Goal: Check status: Check status

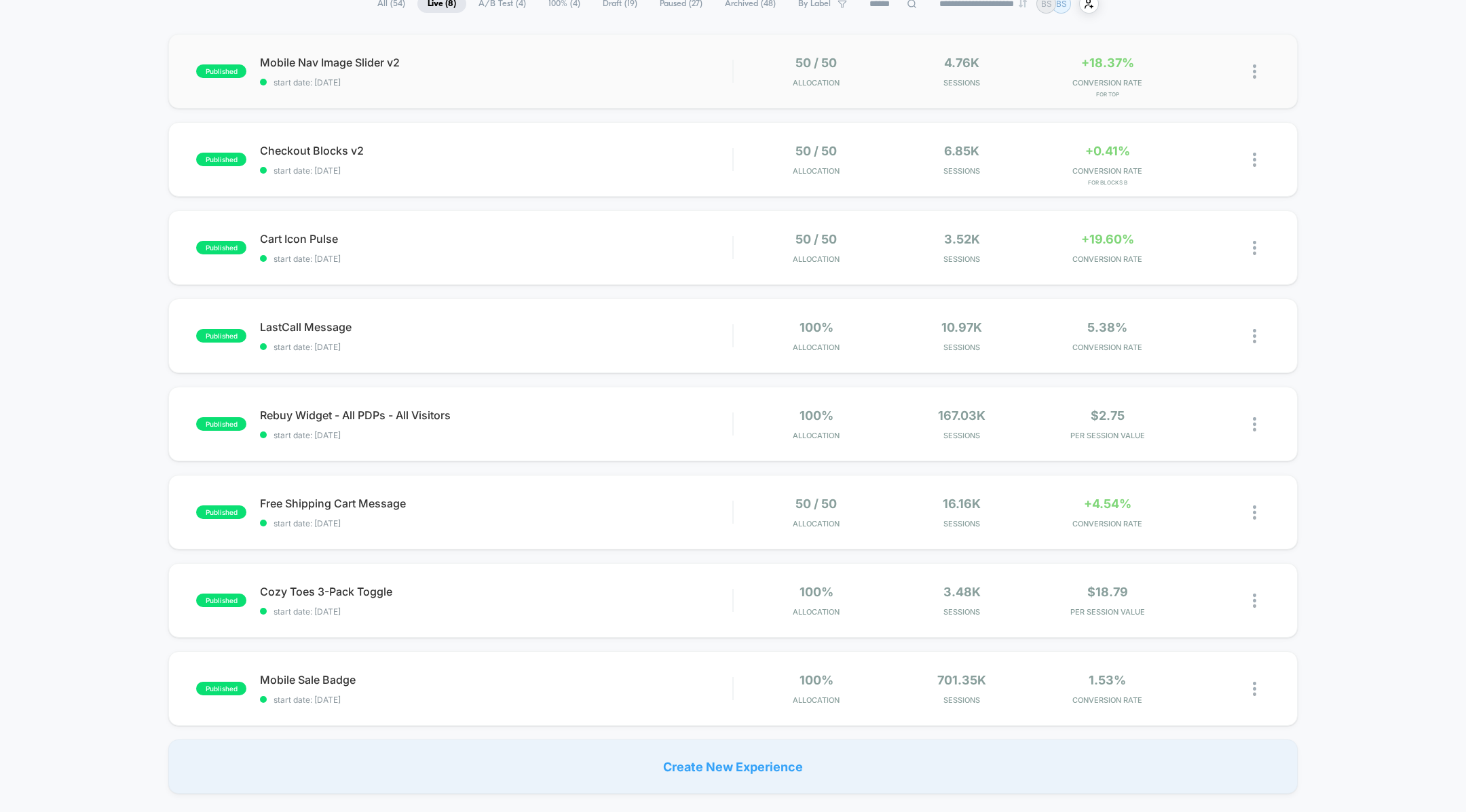
scroll to position [102, 0]
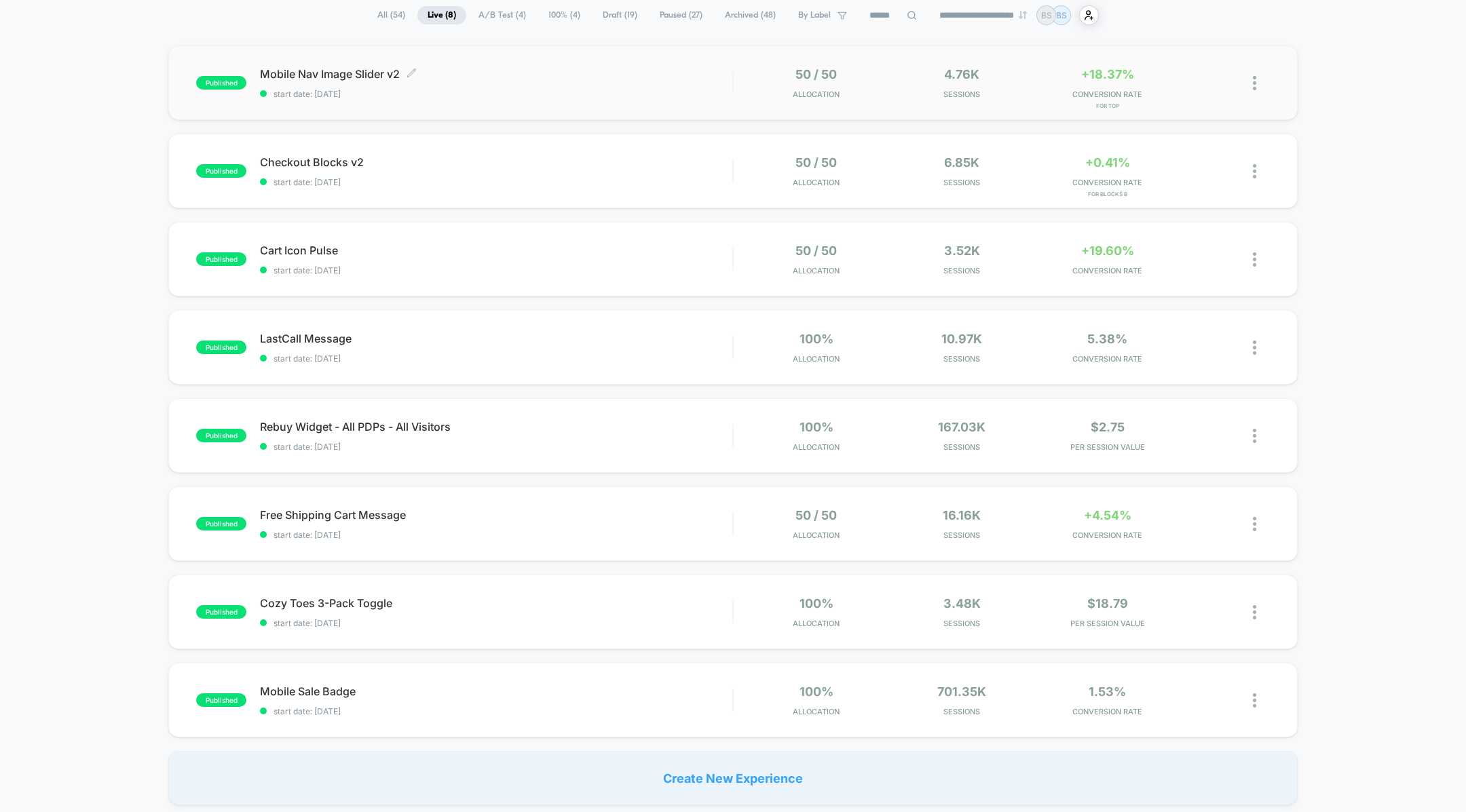
click at [473, 93] on span "start date: [DATE]" at bounding box center [496, 94] width 472 height 10
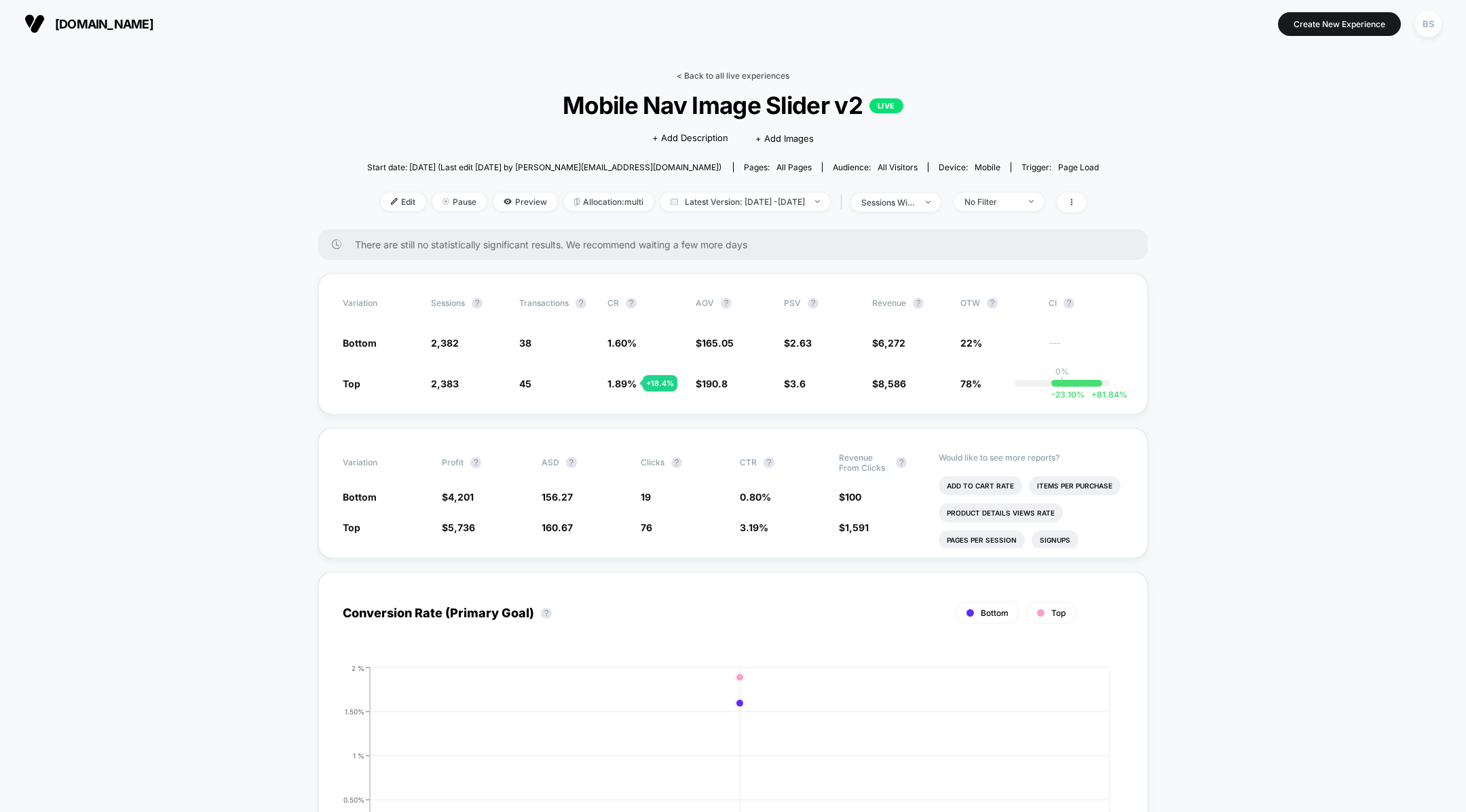
click at [685, 80] on link "< Back to all live experiences" at bounding box center [733, 75] width 112 height 10
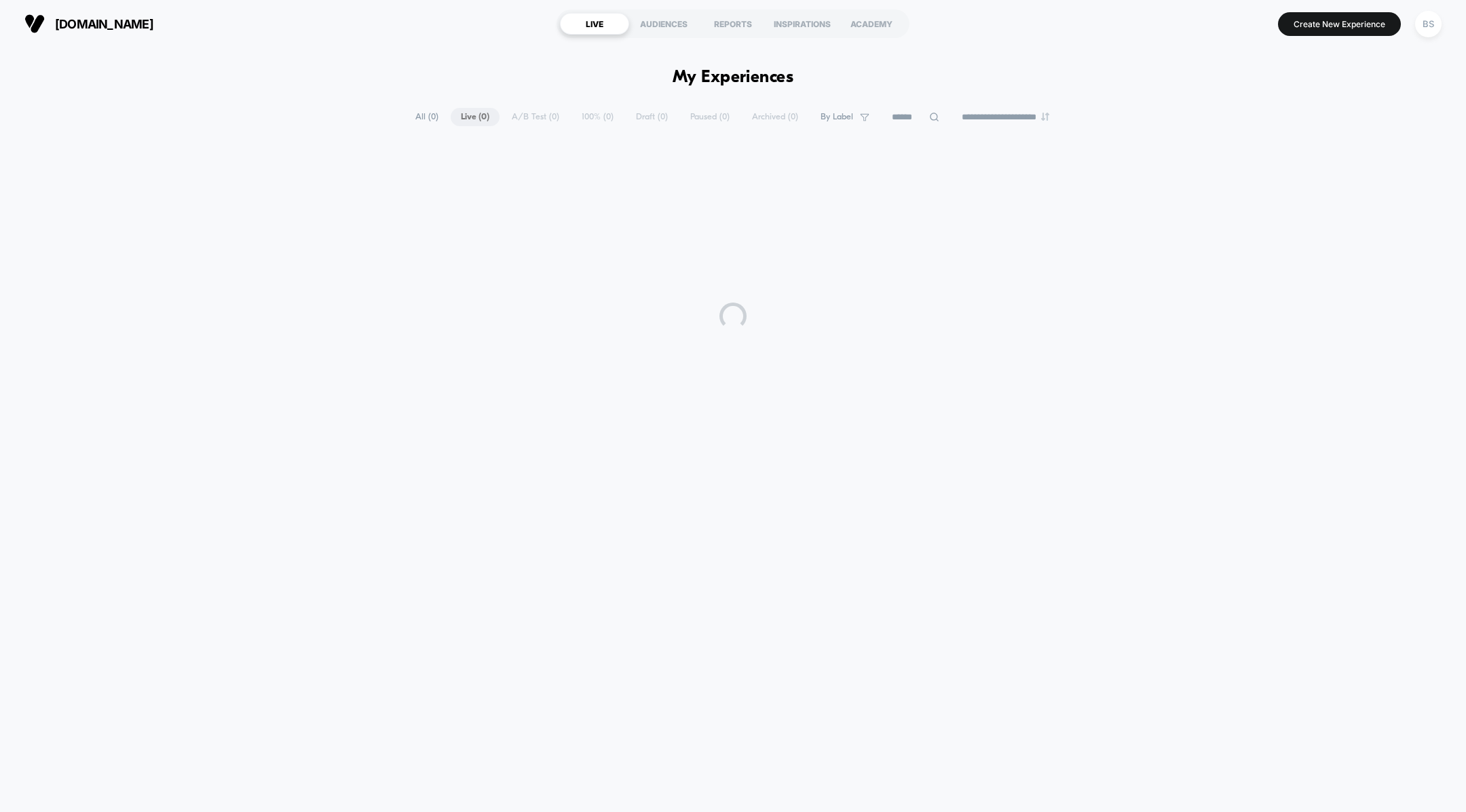
click at [685, 80] on h1 "My Experiences" at bounding box center [733, 78] width 122 height 20
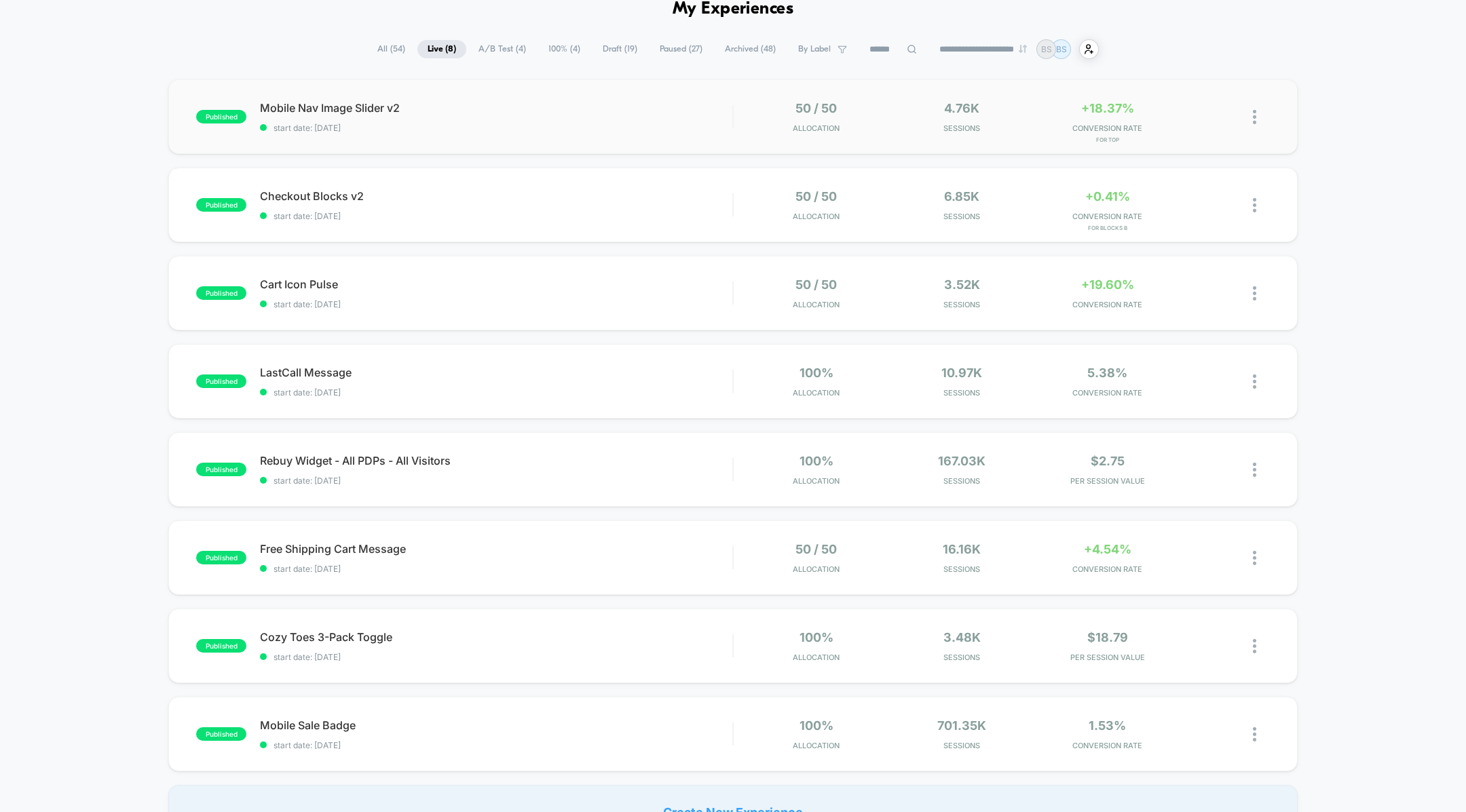
scroll to position [70, 0]
click at [676, 298] on span "start date: [DATE]" at bounding box center [496, 303] width 472 height 10
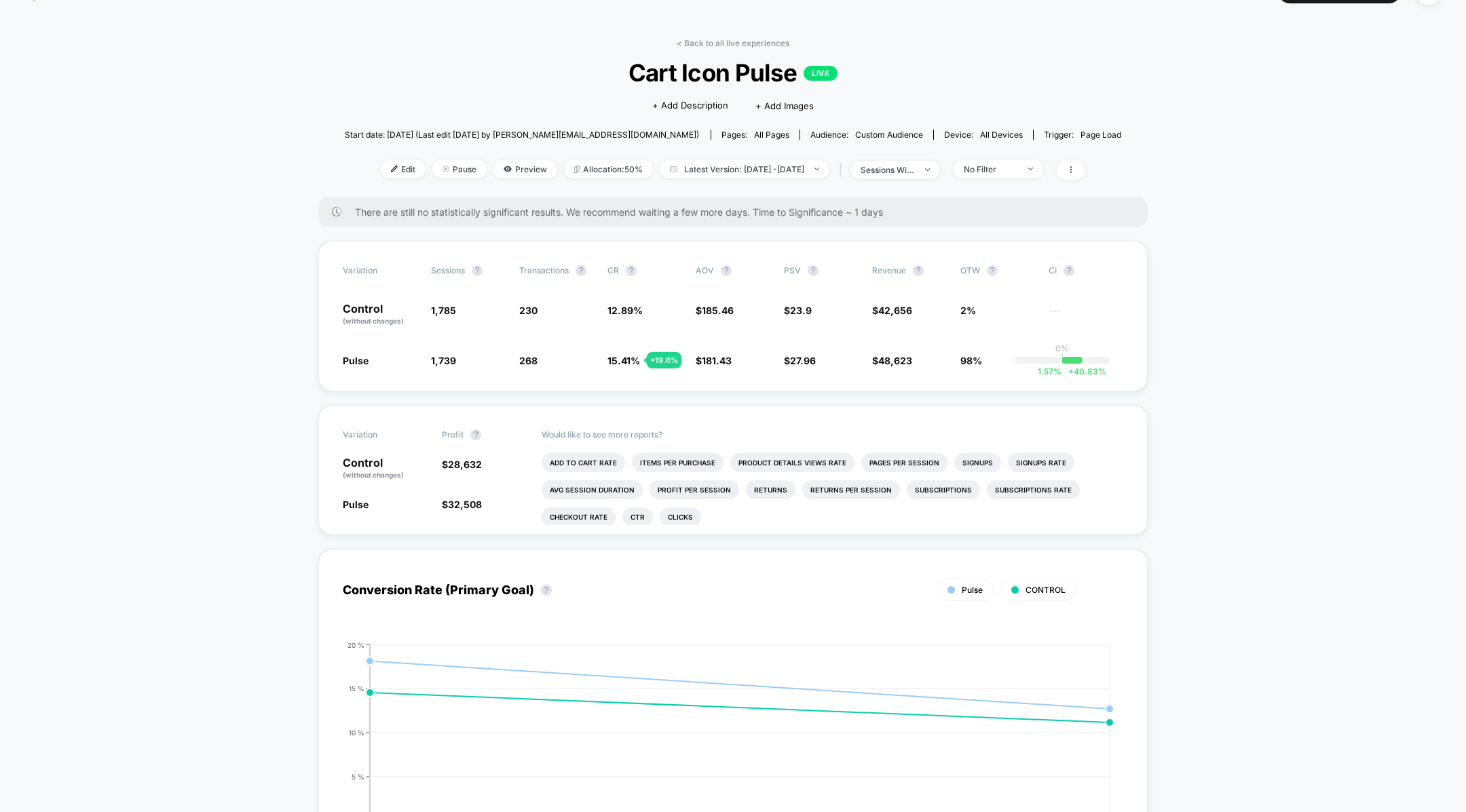
scroll to position [37, 0]
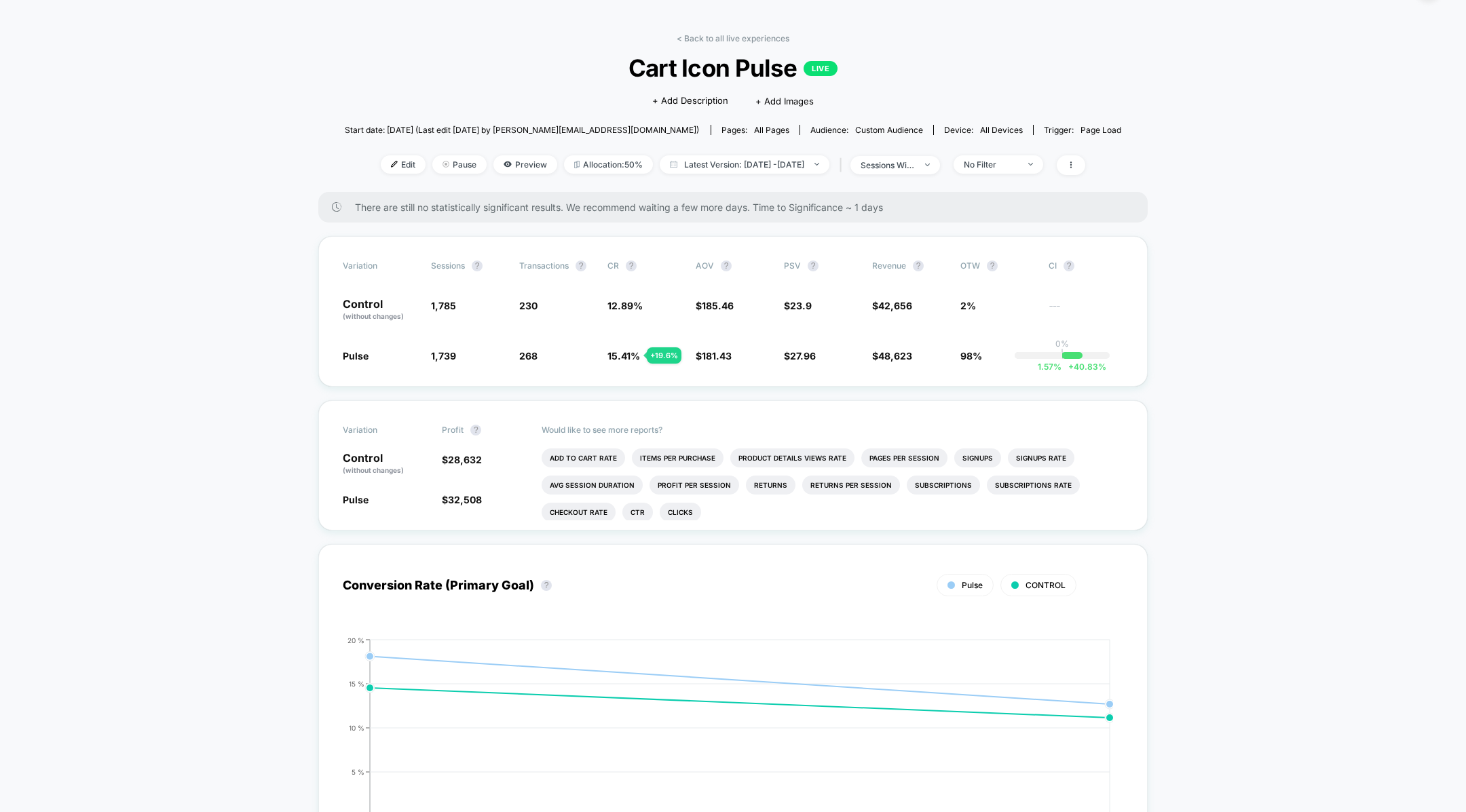
click at [714, 48] on div "< Back to all live experiences Cart Icon Pulse LIVE Click to edit experience de…" at bounding box center [733, 112] width 777 height 159
click at [714, 45] on div "< Back to all live experiences Cart Icon Pulse LIVE Click to edit experience de…" at bounding box center [733, 112] width 777 height 159
click at [714, 39] on link "< Back to all live experiences" at bounding box center [733, 38] width 112 height 10
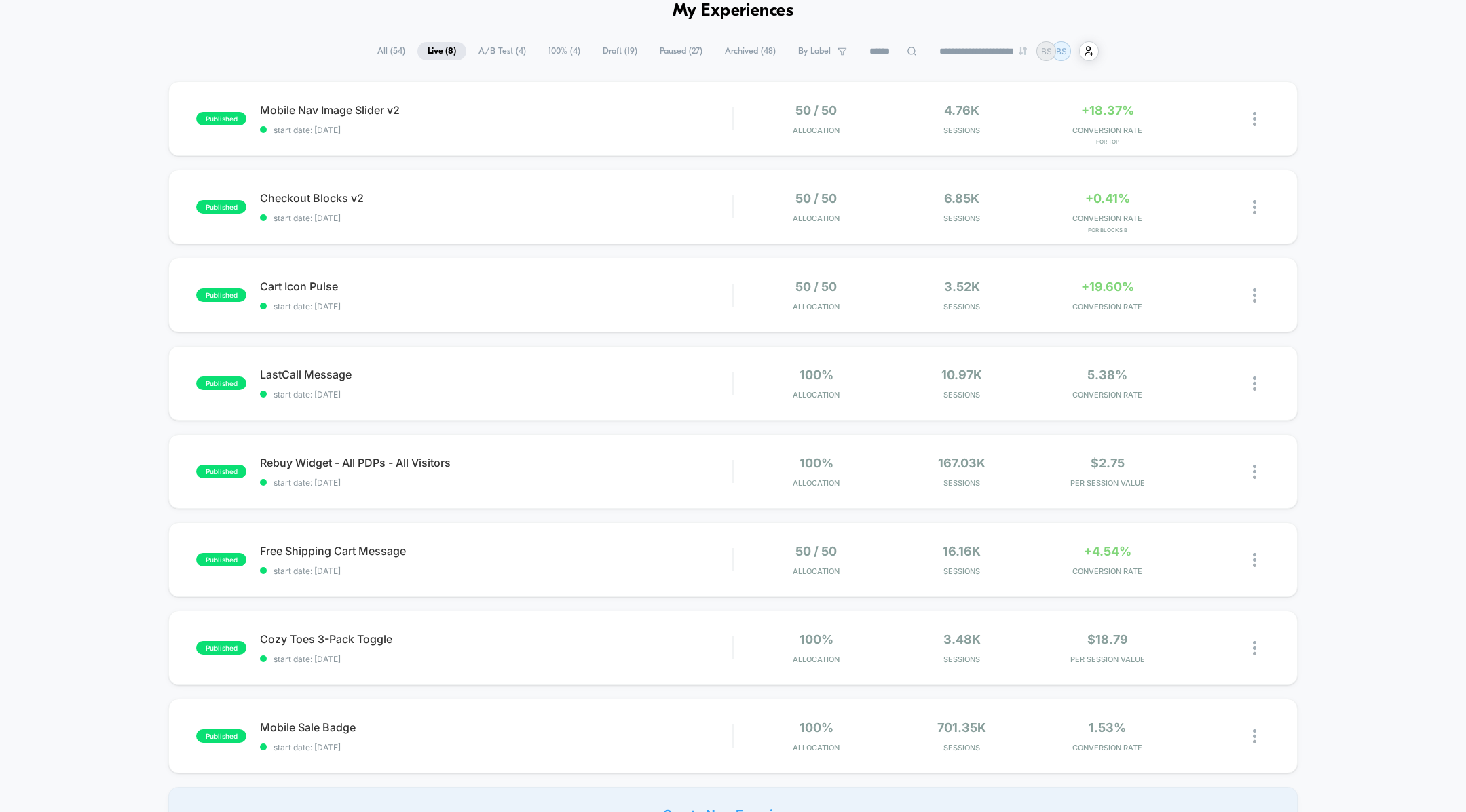
scroll to position [71, 0]
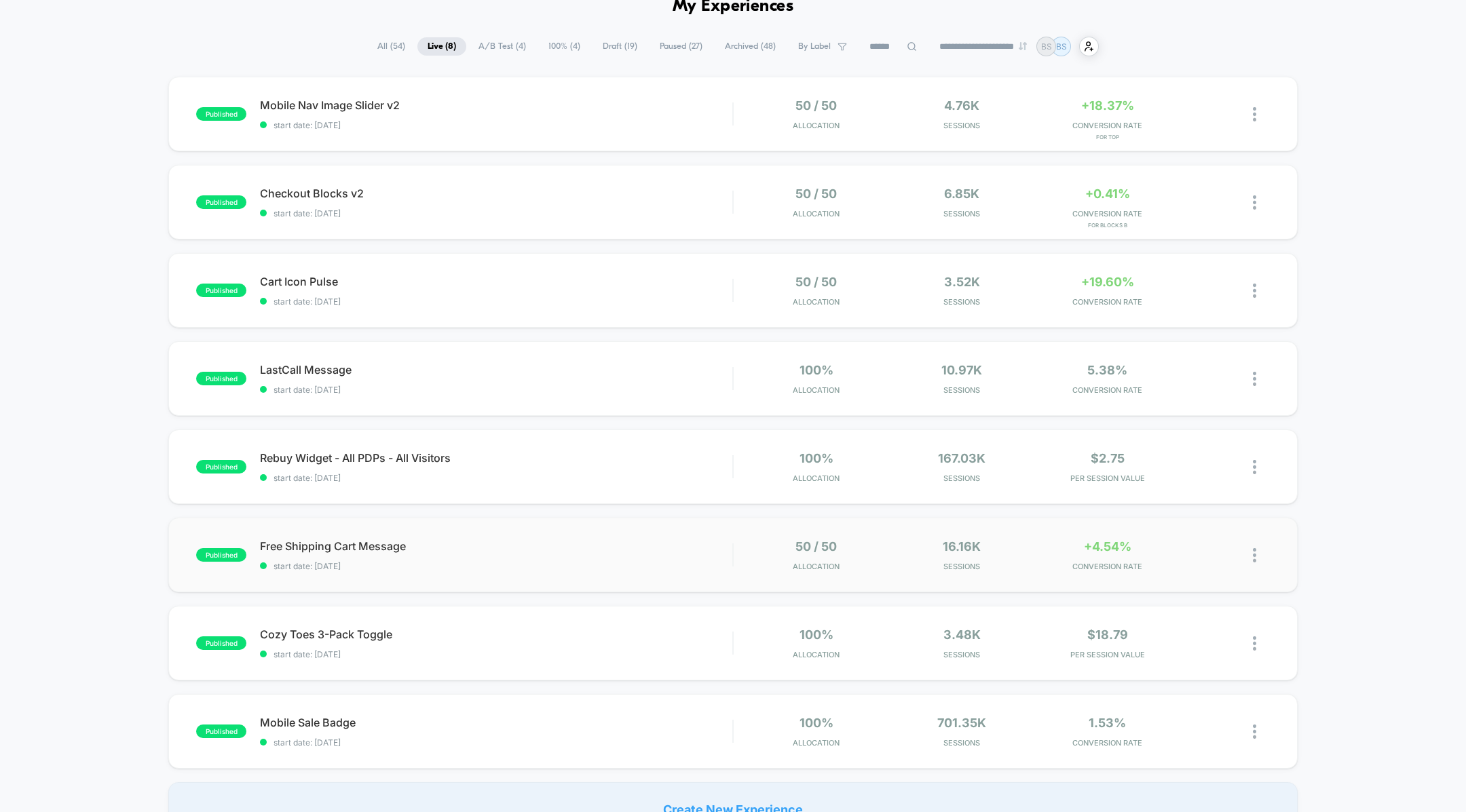
click at [629, 538] on div "published Free Shipping Cart Message start date: [DATE] 50 / 50 Allocation 16.1…" at bounding box center [733, 555] width 1129 height 75
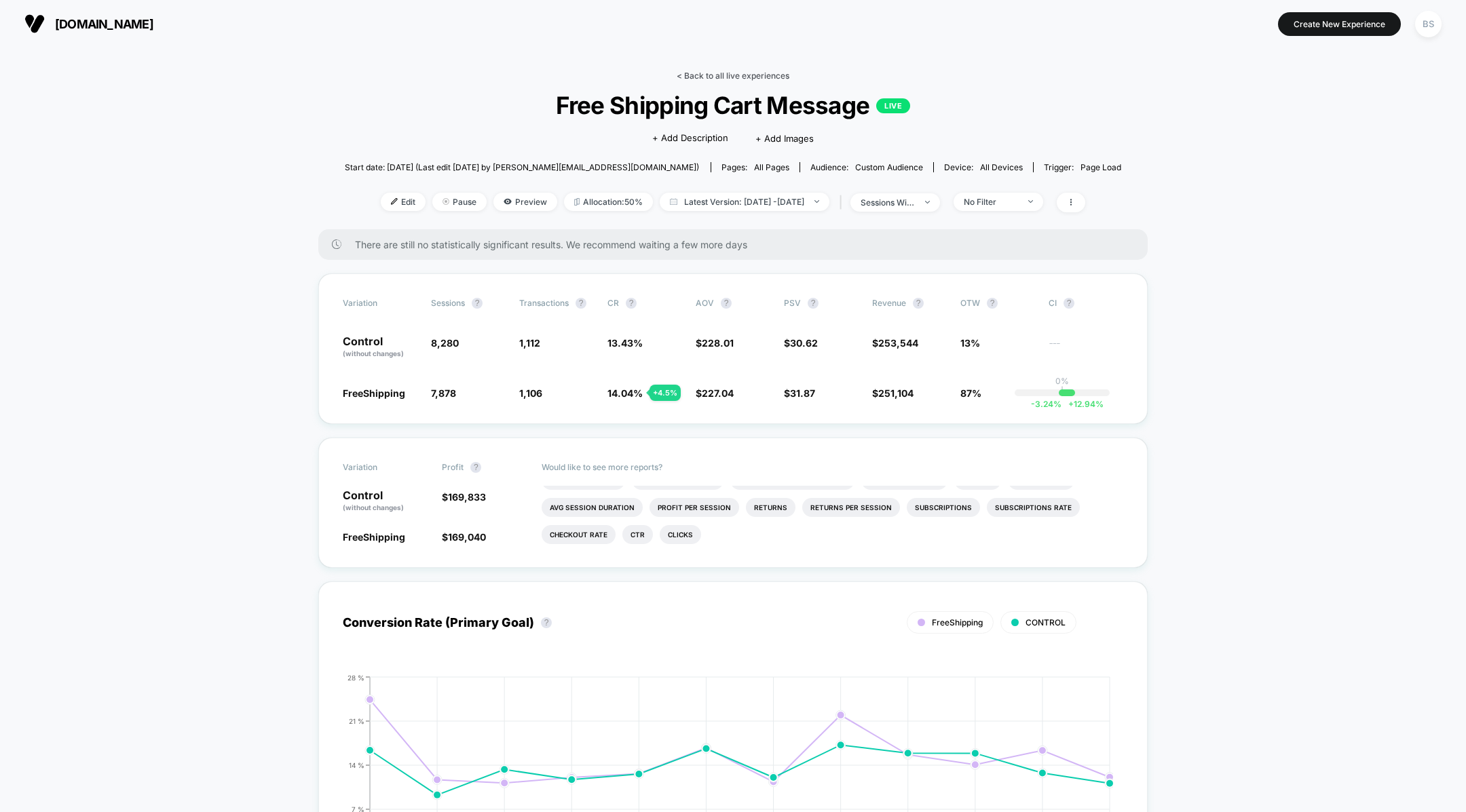
click at [706, 71] on link "< Back to all live experiences" at bounding box center [733, 75] width 112 height 10
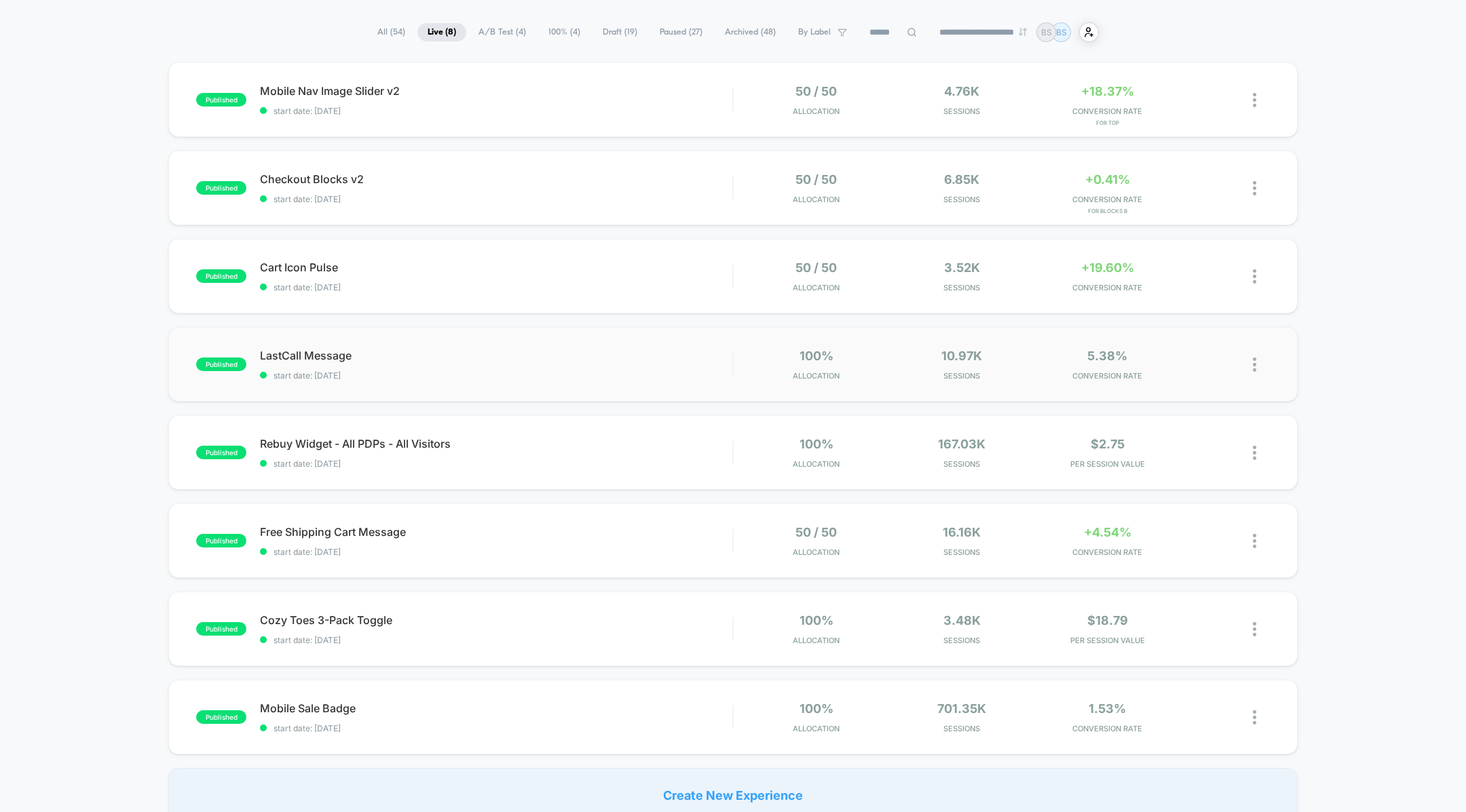
scroll to position [279, 0]
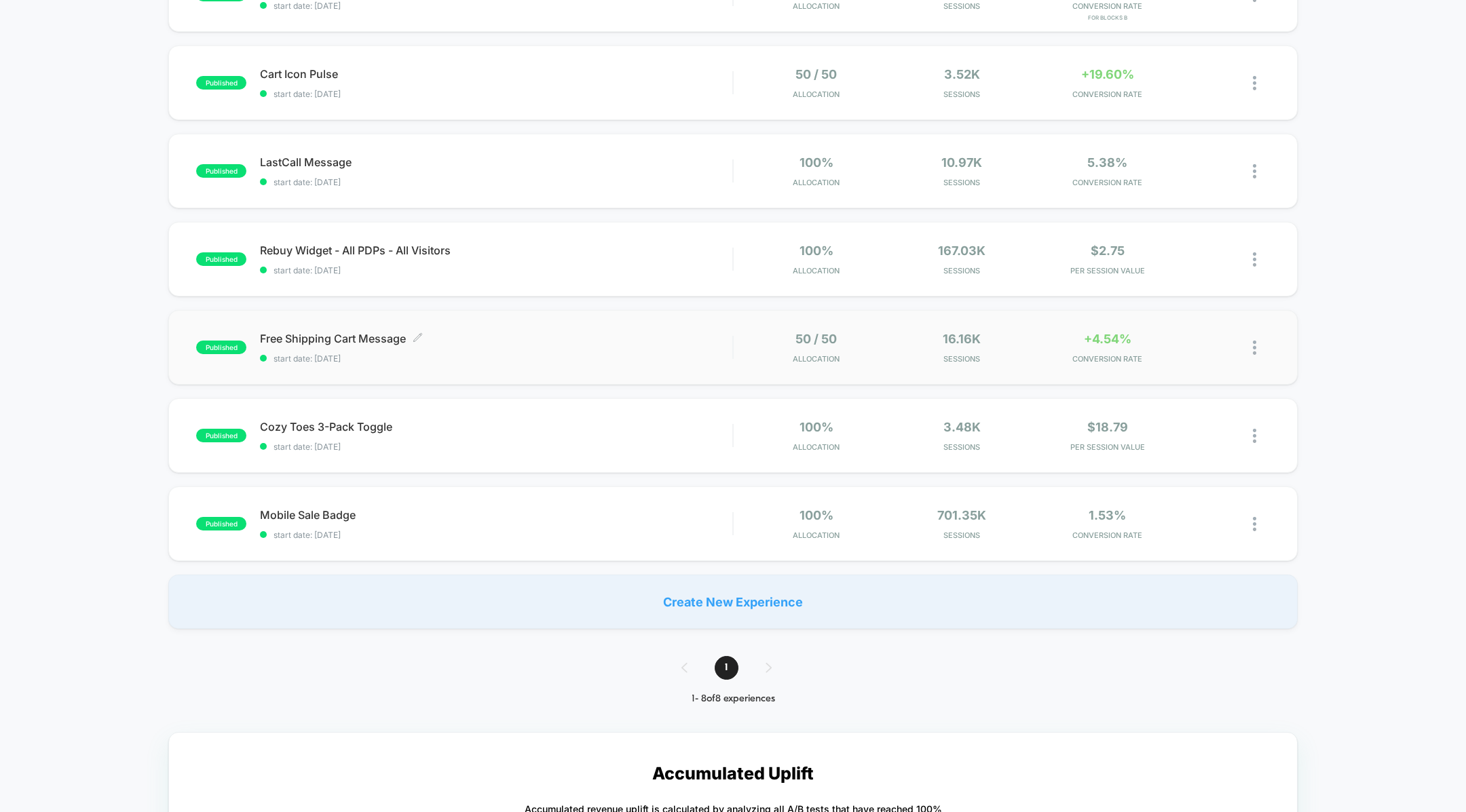
click at [637, 353] on span "start date: [DATE]" at bounding box center [496, 358] width 472 height 10
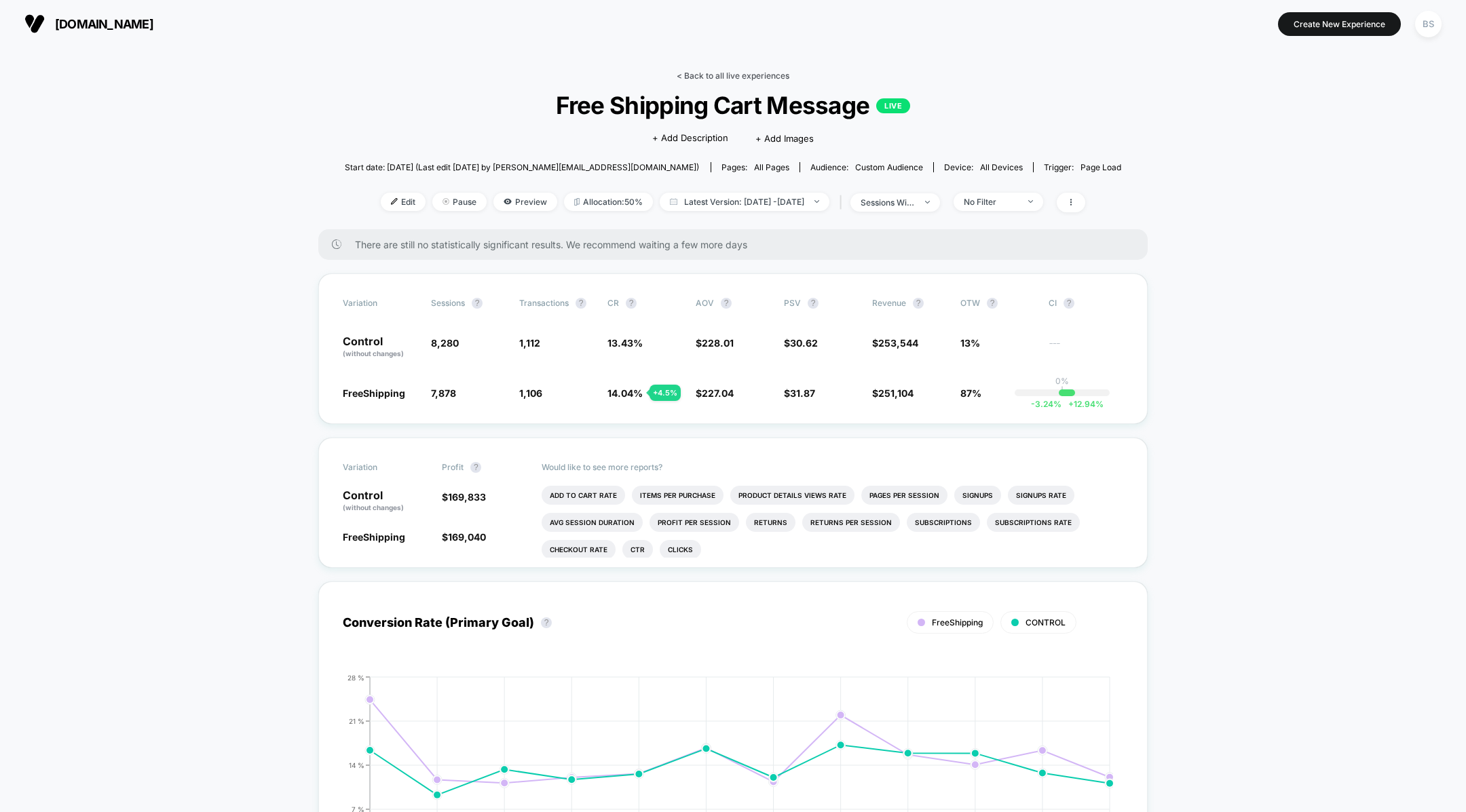
click at [687, 78] on link "< Back to all live experiences" at bounding box center [733, 75] width 112 height 10
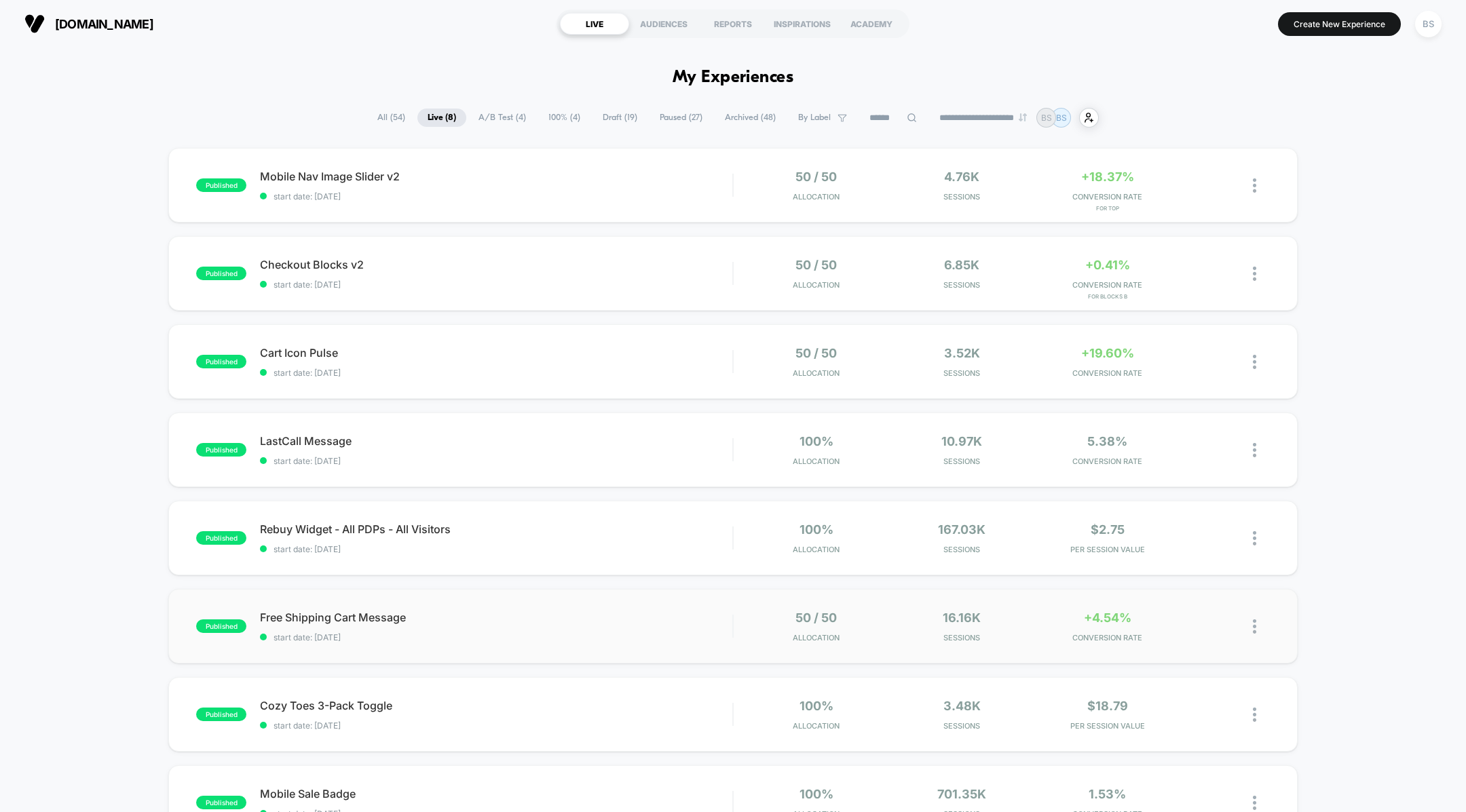
click at [681, 643] on div "published Free Shipping Cart Message start date: [DATE] 50 / 50 Allocation 16.1…" at bounding box center [733, 626] width 1129 height 75
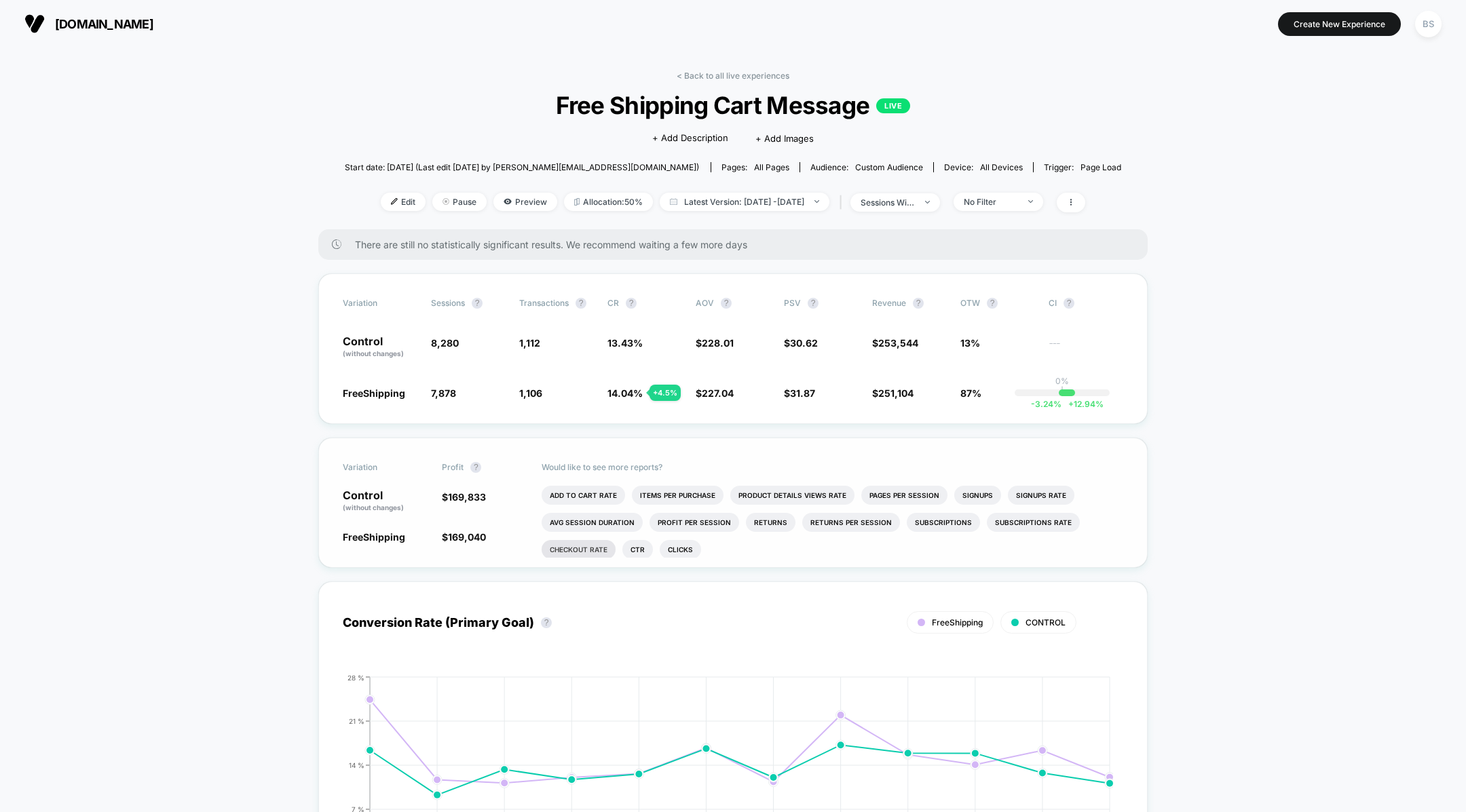
click at [585, 555] on li "Checkout Rate" at bounding box center [578, 549] width 74 height 19
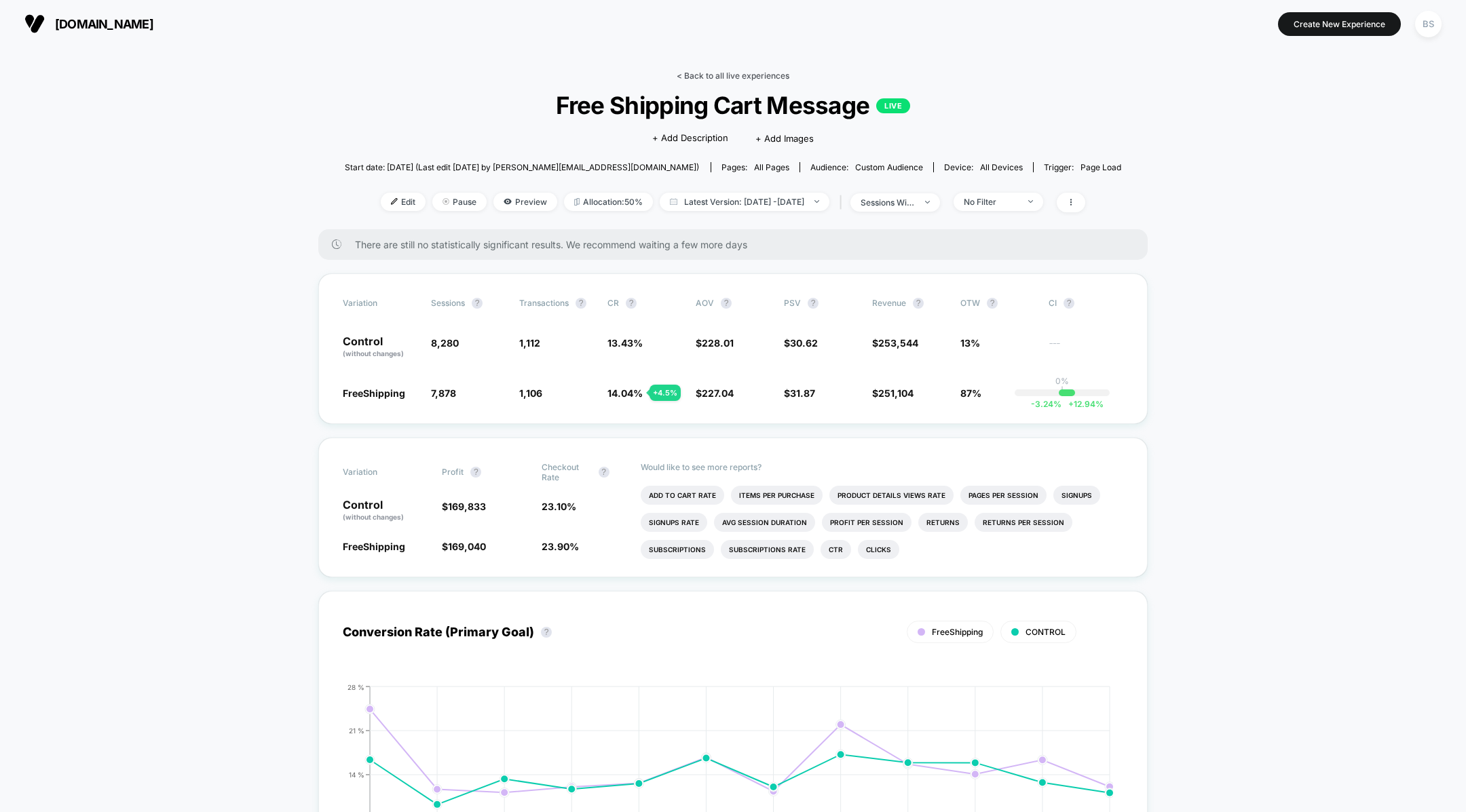
click at [688, 78] on link "< Back to all live experiences" at bounding box center [733, 75] width 112 height 10
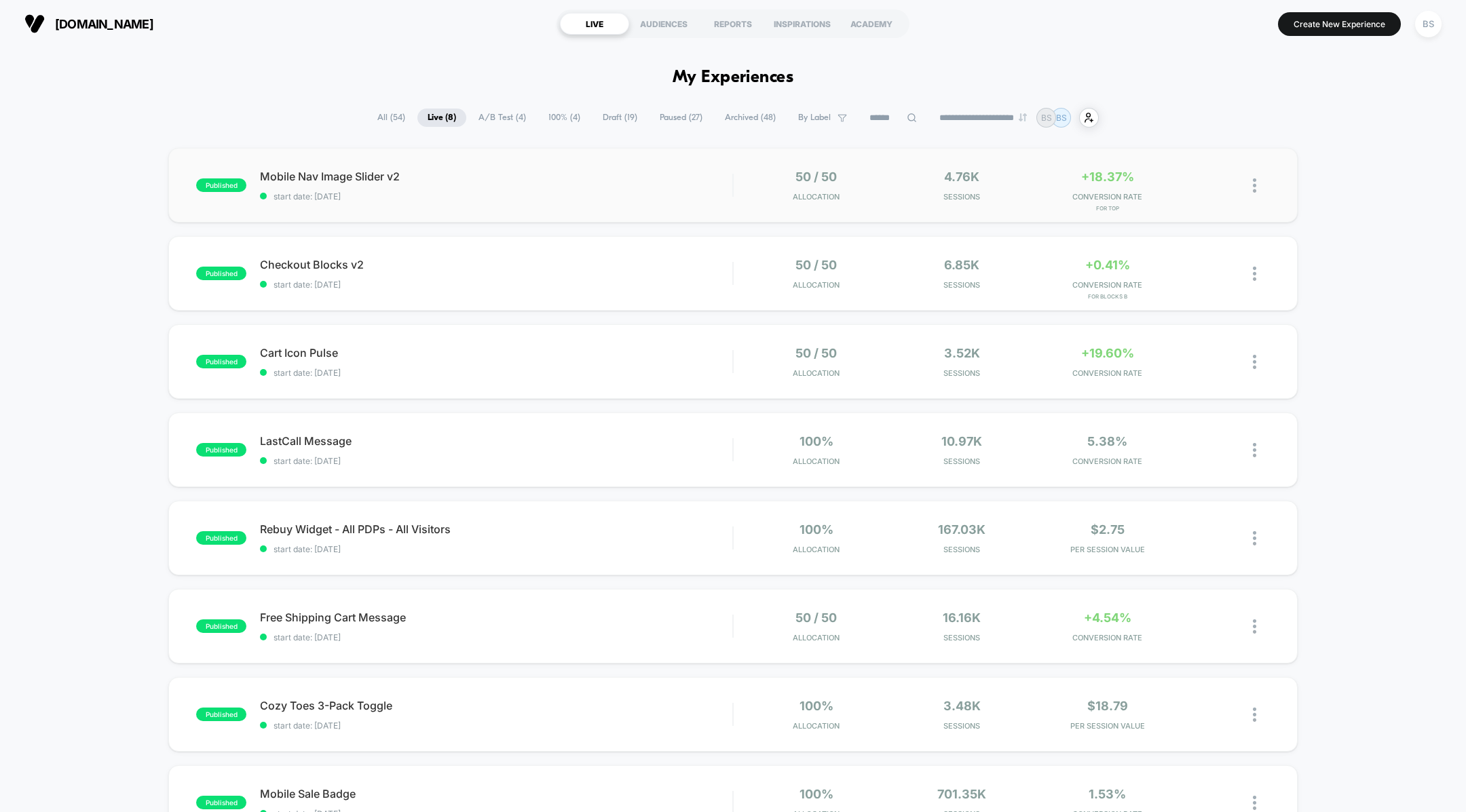
click at [754, 198] on div "50 / 50 Allocation" at bounding box center [816, 186] width 139 height 32
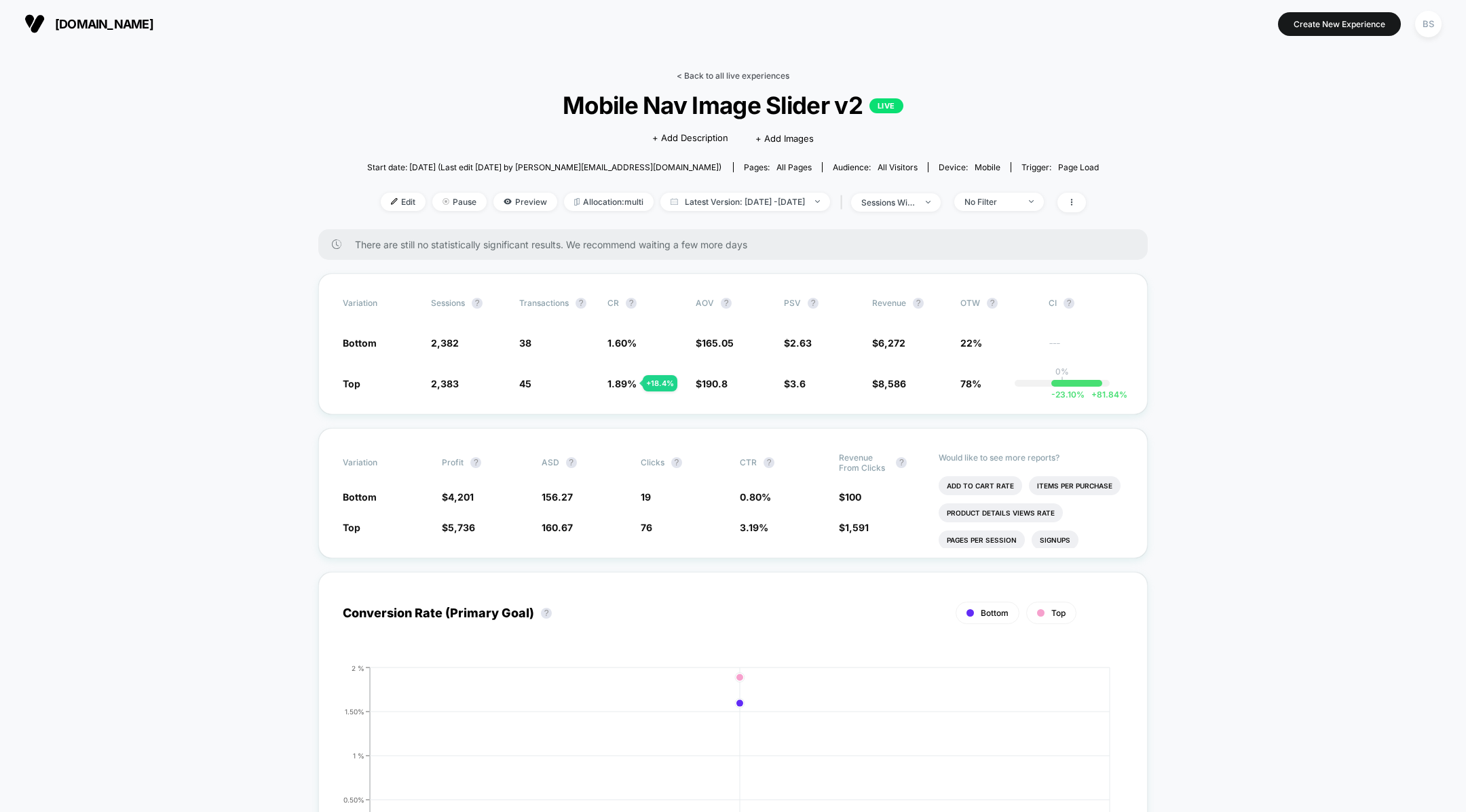
click at [771, 73] on link "< Back to all live experiences" at bounding box center [733, 75] width 112 height 10
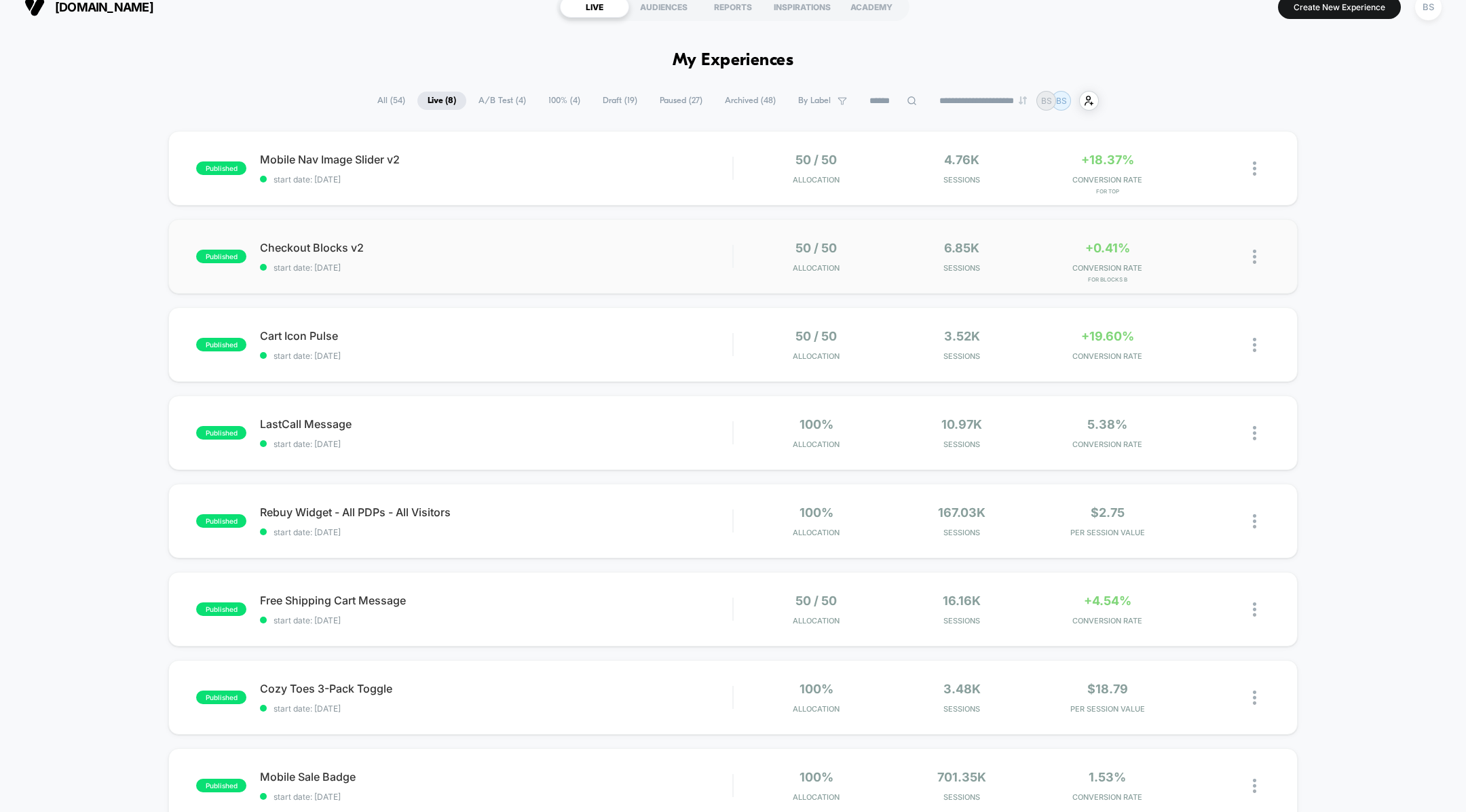
scroll to position [22, 0]
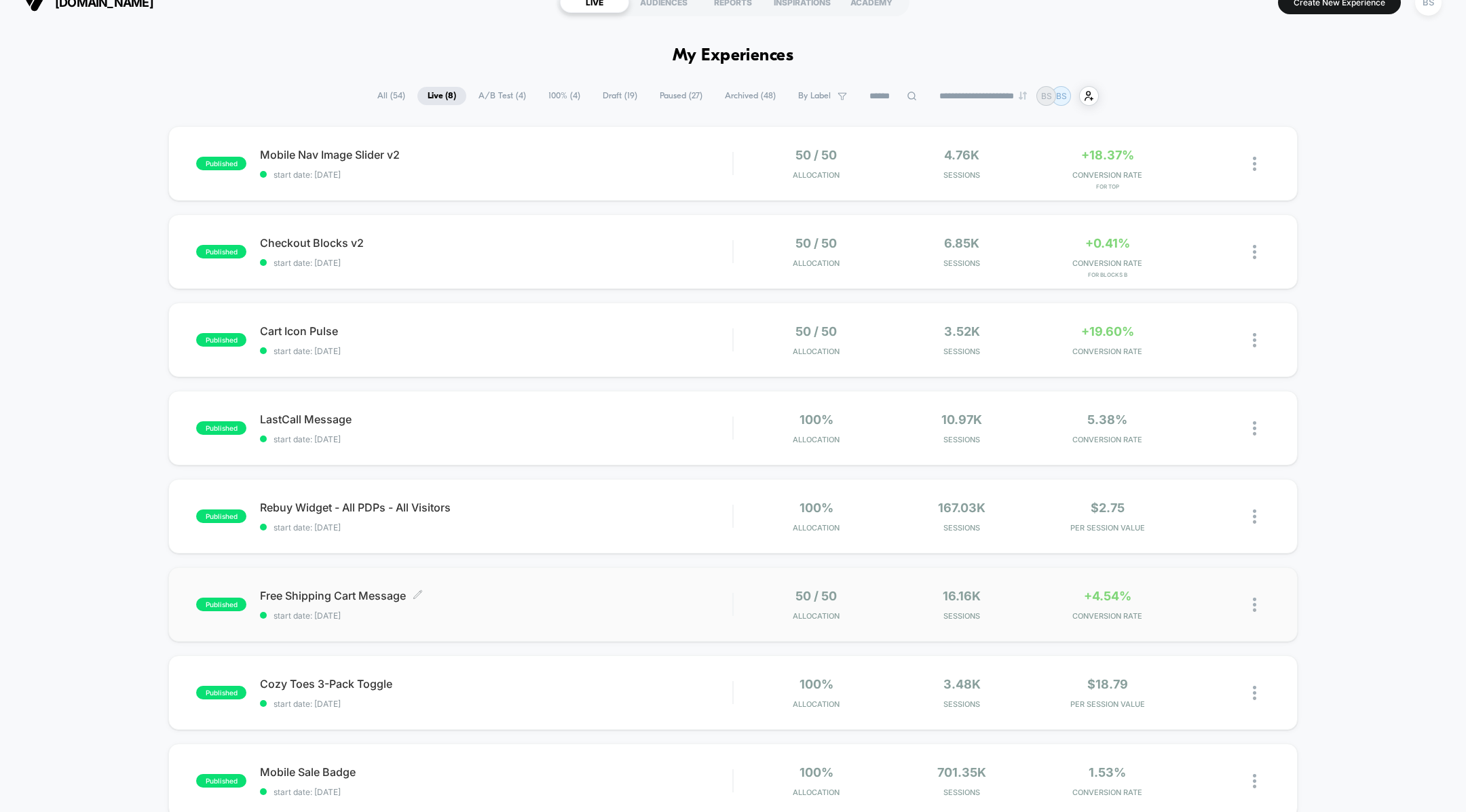
click at [612, 600] on span "Free Shipping Cart Message Click to edit experience details" at bounding box center [496, 595] width 472 height 14
